Goal: Find specific page/section: Find specific page/section

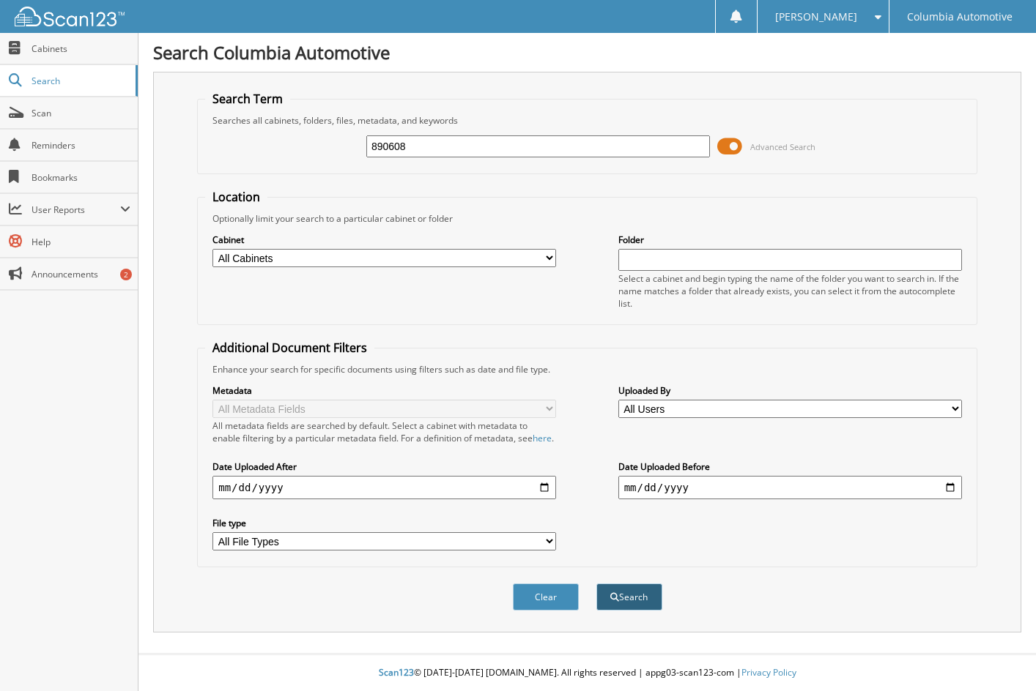
type input "890608"
click at [642, 607] on button "Search" at bounding box center [629, 597] width 66 height 27
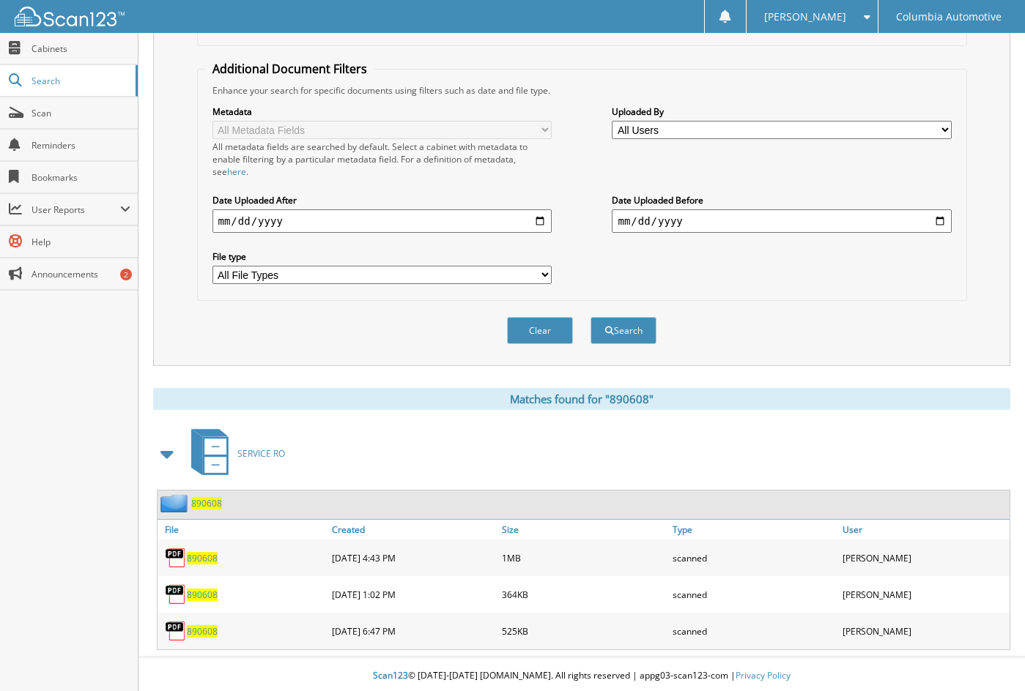
scroll to position [283, 0]
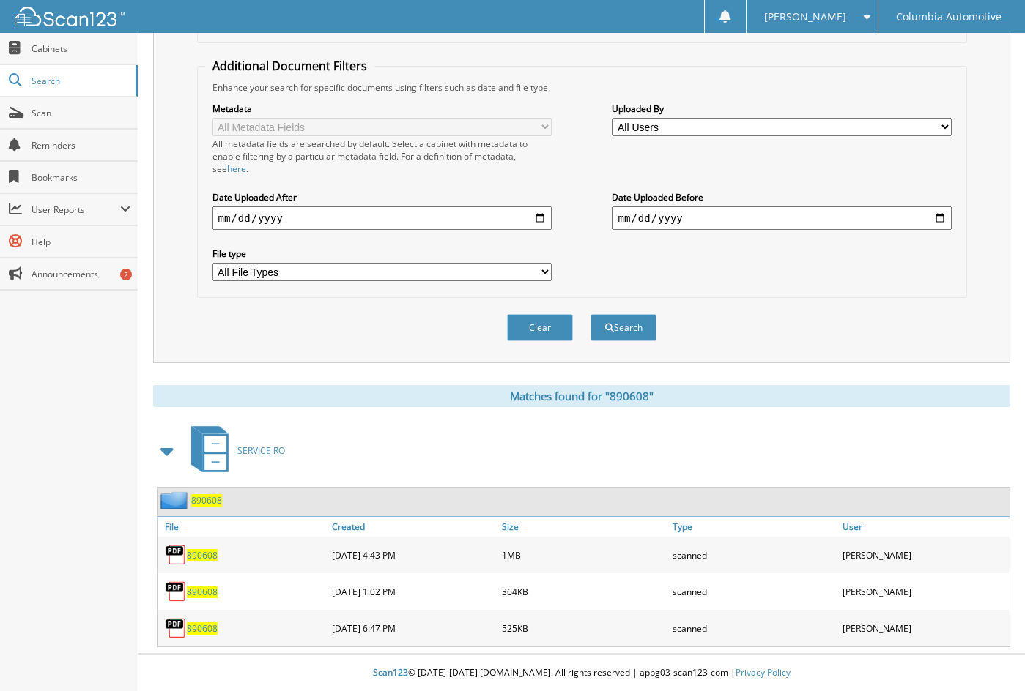
click at [194, 552] on span "890608" at bounding box center [202, 555] width 31 height 12
click at [197, 587] on span "890608" at bounding box center [202, 592] width 31 height 12
click at [200, 629] on span "890608" at bounding box center [202, 629] width 31 height 12
